Goal: Task Accomplishment & Management: Manage account settings

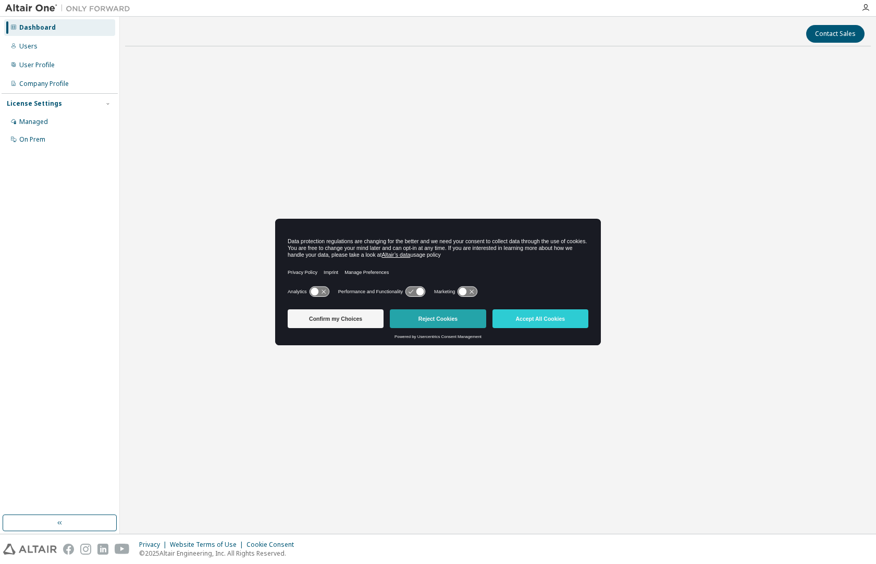
click at [449, 327] on button "Reject Cookies" at bounding box center [438, 319] width 96 height 19
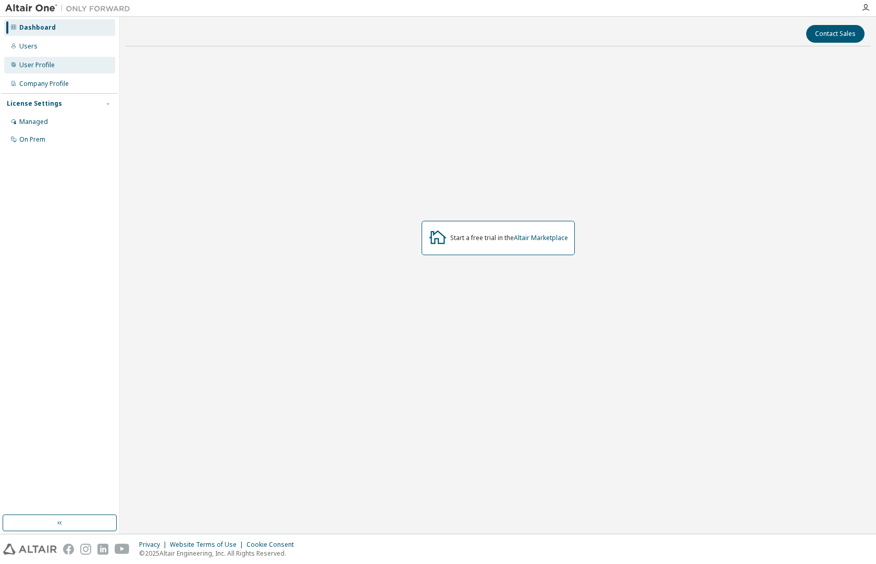
click at [44, 65] on div "User Profile" at bounding box center [36, 65] width 35 height 8
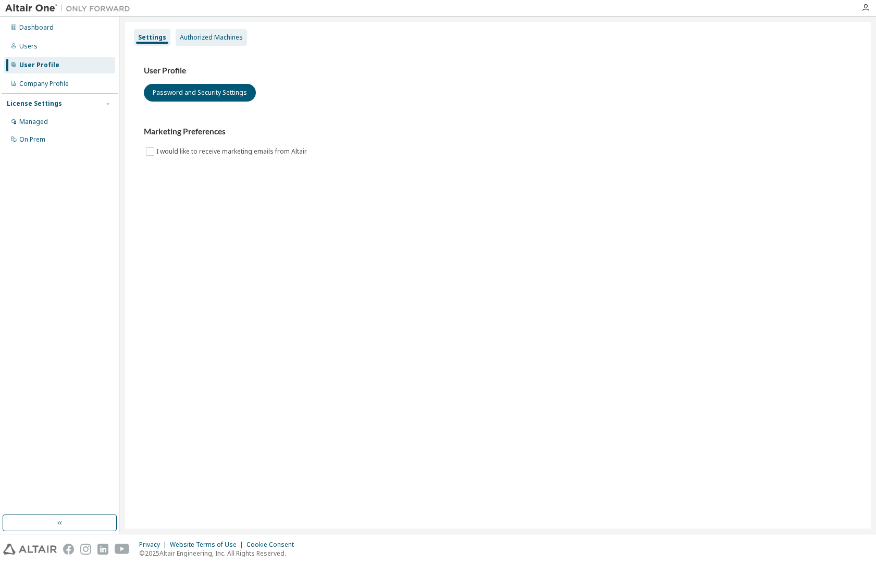
click at [199, 36] on div "Authorized Machines" at bounding box center [211, 37] width 63 height 8
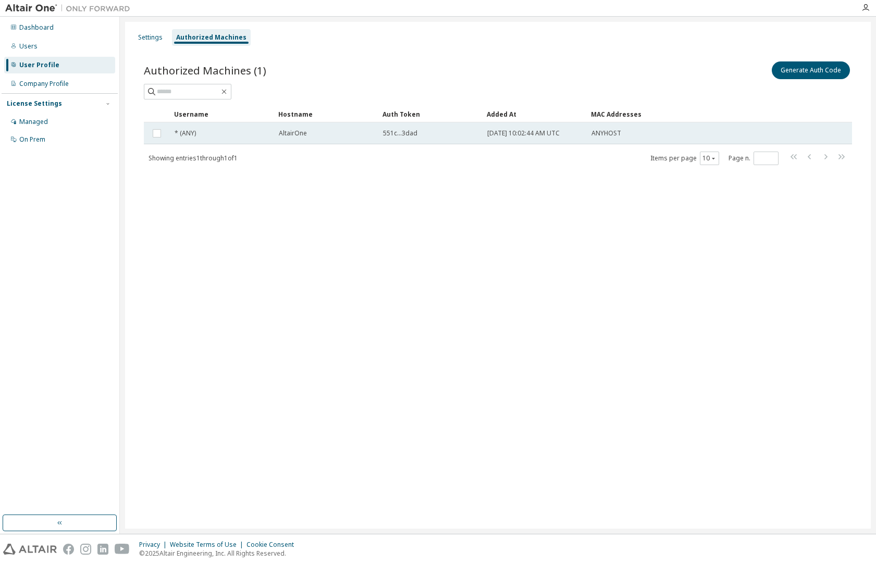
click at [265, 138] on td "* (ANY)" at bounding box center [222, 133] width 104 height 22
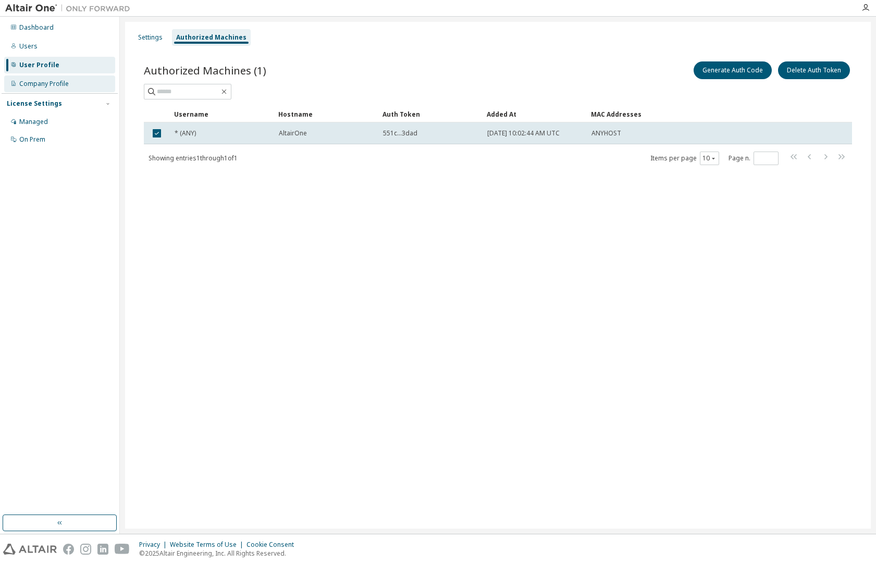
click at [59, 81] on div "Company Profile" at bounding box center [43, 84] width 49 height 8
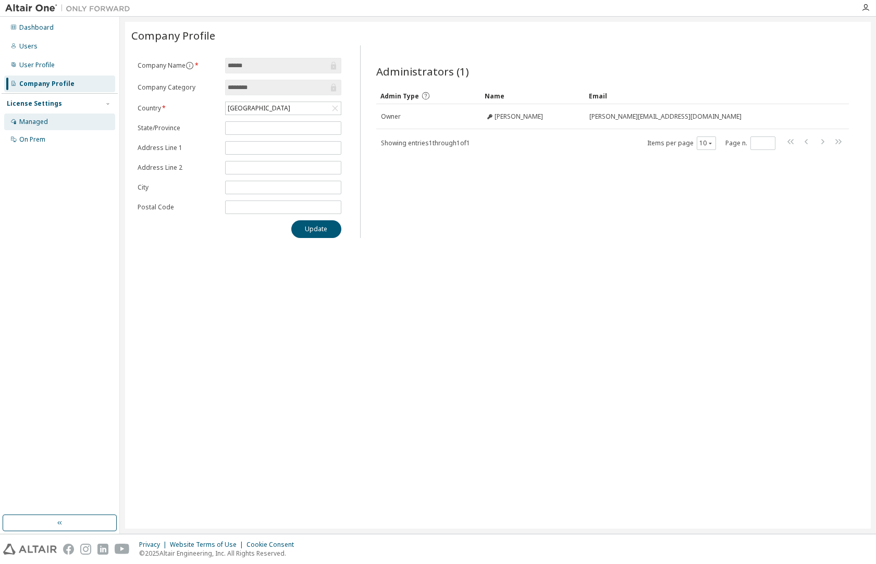
click at [45, 124] on div "Managed" at bounding box center [33, 122] width 29 height 8
